Goal: Check status: Check status

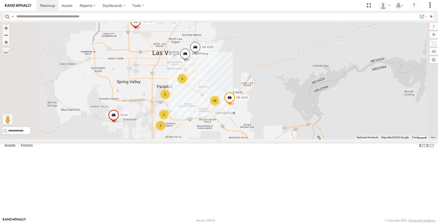
select select "**********"
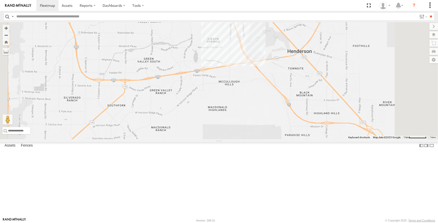
drag, startPoint x: 329, startPoint y: 172, endPoint x: 328, endPoint y: 78, distance: 94.7
click at [329, 74] on div "AB #210 AB #203 Sonic AB #216 AB #208 2017 Pickup AB #211 23 2 3" at bounding box center [219, 80] width 438 height 117
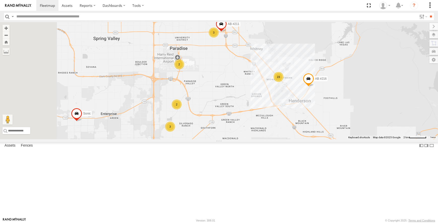
drag, startPoint x: 246, startPoint y: 80, endPoint x: 275, endPoint y: 120, distance: 49.7
click at [275, 120] on div "AB #210 AB #203 Sonic AB #216 AB #208 2017 Pickup AB #211 23 3 2 3 2" at bounding box center [219, 80] width 438 height 117
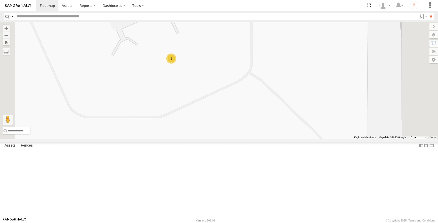
click at [176, 63] on div "2" at bounding box center [171, 58] width 10 height 10
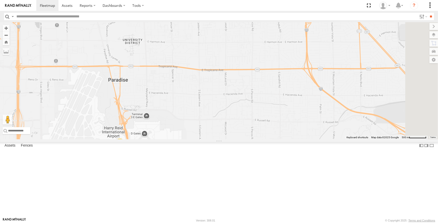
drag, startPoint x: 320, startPoint y: 77, endPoint x: 265, endPoint y: 163, distance: 102.3
click at [265, 139] on div "AB #210 AB #203 Sonic AB #216 AB #208 2017 Pickup AB #211 AB #213 2" at bounding box center [219, 80] width 438 height 117
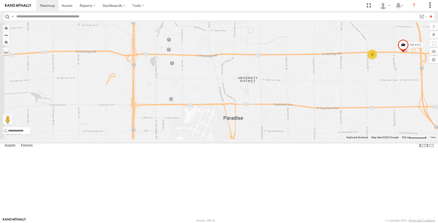
drag, startPoint x: 323, startPoint y: 94, endPoint x: 438, endPoint y: 133, distance: 121.6
click at [437, 133] on html at bounding box center [219, 111] width 438 height 223
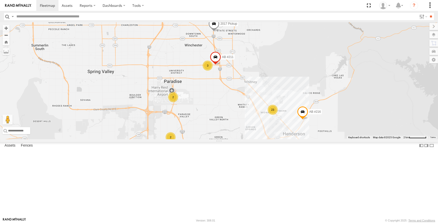
drag, startPoint x: 326, startPoint y: 119, endPoint x: 256, endPoint y: 127, distance: 70.2
click at [256, 127] on div "AB #210 AB #203 Sonic AB #216 AB #208 2017 Pickup AB #211 23 3 2 3 2" at bounding box center [219, 80] width 438 height 117
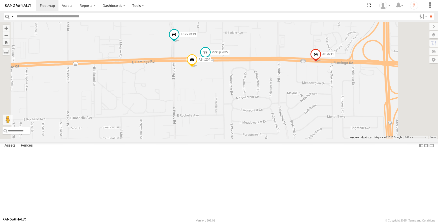
click at [210, 57] on span at bounding box center [205, 52] width 9 height 9
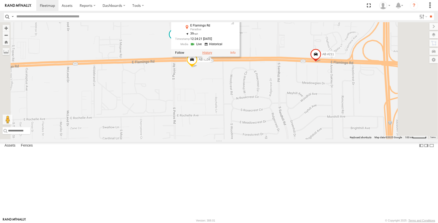
click at [212, 55] on label at bounding box center [207, 53] width 10 height 4
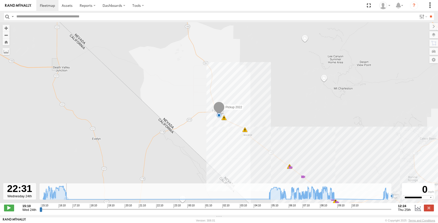
drag, startPoint x: 42, startPoint y: 212, endPoint x: 162, endPoint y: 106, distance: 159.9
click at [140, 206] on input "range" at bounding box center [215, 208] width 351 height 5
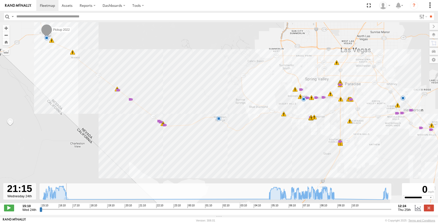
drag, startPoint x: 304, startPoint y: 135, endPoint x: 118, endPoint y: 60, distance: 200.8
click at [123, 53] on div "Pickup 2022 15:23 Wed 15:23 Wed 15:42 Wed 15:42 Wed 16:16 Wed 16:16 Wed 16:29 W…" at bounding box center [219, 115] width 438 height 186
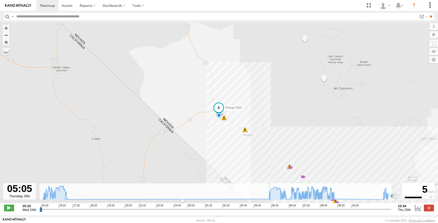
drag, startPoint x: 140, startPoint y: 213, endPoint x: 269, endPoint y: 214, distance: 129.2
click at [269, 211] on input "range" at bounding box center [215, 208] width 351 height 5
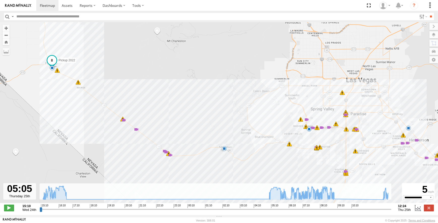
drag, startPoint x: 292, startPoint y: 132, endPoint x: 123, endPoint y: 83, distance: 175.8
click at [123, 83] on div "Pickup 2022 15:23 Wed 15:23 Wed 15:42 Wed 15:42 Wed 16:16 Wed 16:16 Wed 16:29 W…" at bounding box center [219, 115] width 438 height 186
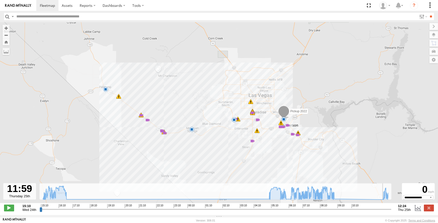
drag, startPoint x: 270, startPoint y: 214, endPoint x: 383, endPoint y: 213, distance: 112.3
click at [383, 211] on input "range" at bounding box center [215, 208] width 351 height 5
click at [9, 209] on span at bounding box center [9, 207] width 10 height 7
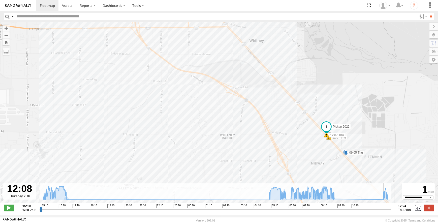
drag, startPoint x: 241, startPoint y: 104, endPoint x: 281, endPoint y: 165, distance: 72.6
click at [281, 165] on div "Pickup 2022 15:23 Wed 15:23 Wed 16:16 Wed 16:16 Wed 16:36 Wed 05:20 Thu 05:22 T…" at bounding box center [219, 115] width 438 height 186
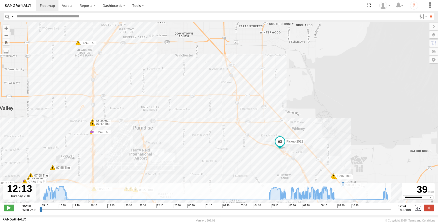
drag, startPoint x: 190, startPoint y: 130, endPoint x: 226, endPoint y: 165, distance: 50.2
click at [226, 165] on div "Pickup 2022 15:23 Wed 15:23 Wed 16:16 Wed 16:16 Wed 16:36 Wed 05:20 Thu 05:22 T…" at bounding box center [219, 115] width 438 height 186
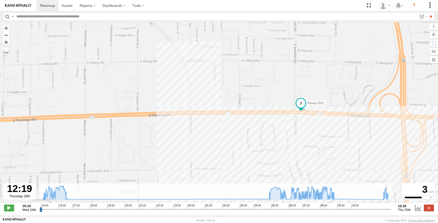
drag, startPoint x: 132, startPoint y: 134, endPoint x: 344, endPoint y: 139, distance: 211.6
click at [344, 139] on div "Pickup 2022 15:23 Wed 15:23 Wed 16:16 Wed 16:16 Wed 16:36 Wed 05:20 Thu 05:22 T…" at bounding box center [219, 115] width 438 height 186
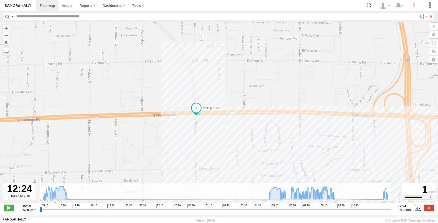
type input "**********"
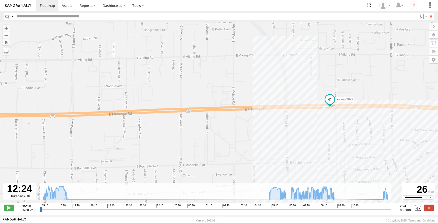
drag, startPoint x: 158, startPoint y: 113, endPoint x: 283, endPoint y: 117, distance: 124.9
click at [283, 117] on div "Pickup 2022 15:23 Wed 15:23 Wed 16:16 Wed 16:16 Wed 16:36 Wed 05:20 Thu 05:22 T…" at bounding box center [219, 115] width 438 height 186
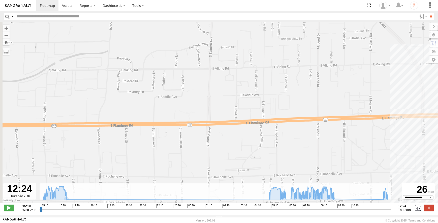
drag, startPoint x: 156, startPoint y: 126, endPoint x: 294, endPoint y: 135, distance: 138.3
click at [294, 135] on div "Pickup 2022 15:23 Wed 15:23 Wed 16:16 Wed 16:16 Wed 16:36 Wed 05:20 Thu 05:22 T…" at bounding box center [219, 115] width 438 height 186
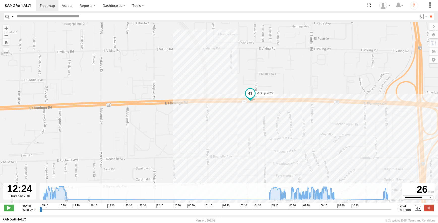
drag, startPoint x: 393, startPoint y: 132, endPoint x: 176, endPoint y: 117, distance: 217.6
click at [176, 117] on div "Pickup 2022 15:23 Wed 15:23 Wed 16:16 Wed 16:16 Wed 16:36 Wed 05:20 Thu 05:22 T…" at bounding box center [219, 115] width 438 height 186
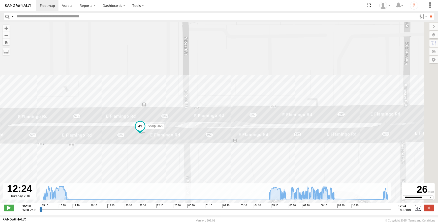
drag, startPoint x: 306, startPoint y: 88, endPoint x: 190, endPoint y: 134, distance: 124.9
click at [190, 134] on div "Pickup 2022 15:23 Wed 15:23 Wed 16:16 Wed 16:16 Wed 16:36 Wed 05:20 Thu 05:22 T…" at bounding box center [219, 115] width 438 height 186
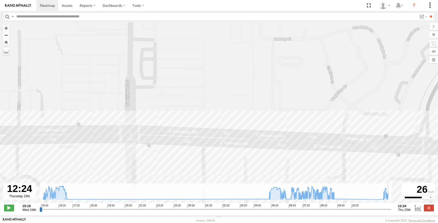
drag, startPoint x: 124, startPoint y: 126, endPoint x: 106, endPoint y: 126, distance: 17.4
click at [106, 126] on div "Pickup 2022 15:23 Wed 15:23 Wed 16:16 Wed 16:16 Wed 16:36 Wed 05:20 Thu 05:22 T…" at bounding box center [219, 115] width 438 height 186
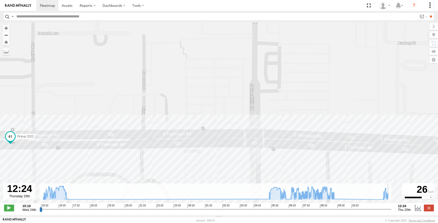
drag, startPoint x: 97, startPoint y: 125, endPoint x: 307, endPoint y: 128, distance: 209.5
click at [307, 128] on div "Pickup 2022 15:23 Wed 15:23 Wed 16:16 Wed 16:16 Wed 16:36 Wed 05:20 Thu 05:22 T…" at bounding box center [219, 115] width 438 height 186
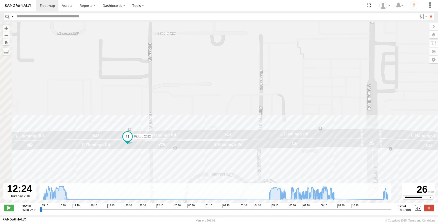
drag, startPoint x: 173, startPoint y: 125, endPoint x: 219, endPoint y: 129, distance: 45.5
click at [219, 129] on div "Pickup 2022 15:23 Wed 15:23 Wed 16:16 Wed 16:16 Wed 16:36 Wed 05:20 Thu 05:22 T…" at bounding box center [219, 115] width 438 height 186
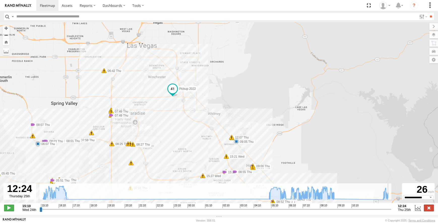
click at [429, 209] on label at bounding box center [429, 207] width 10 height 7
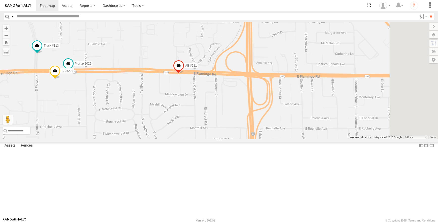
drag, startPoint x: 320, startPoint y: 114, endPoint x: 180, endPoint y: 126, distance: 140.2
click at [180, 126] on div "AB #211 AB #204 Pickup 2022 Truck #113" at bounding box center [219, 80] width 438 height 117
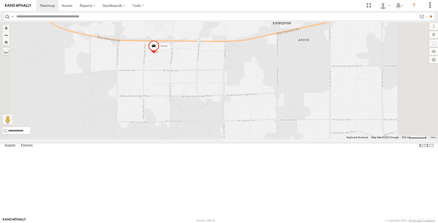
drag, startPoint x: 245, startPoint y: 87, endPoint x: 255, endPoint y: 133, distance: 46.8
click at [255, 133] on div "Sonic AB #210 AB #203" at bounding box center [219, 80] width 438 height 117
